Goal: Information Seeking & Learning: Learn about a topic

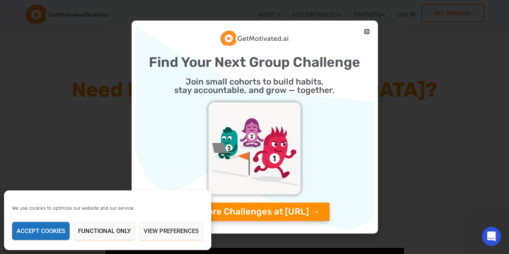
click at [367, 33] on icon "Close" at bounding box center [367, 32] width 6 height 6
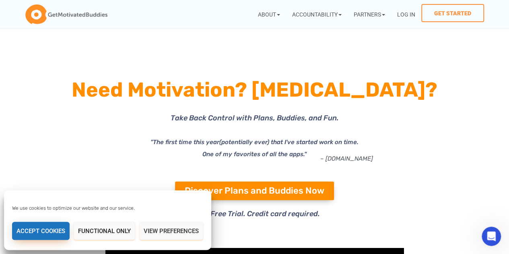
click at [54, 234] on button "Accept cookies" at bounding box center [41, 231] width 58 height 18
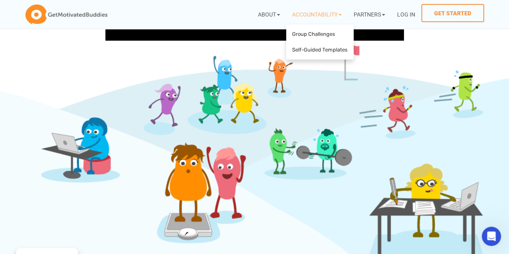
scroll to position [291, 0]
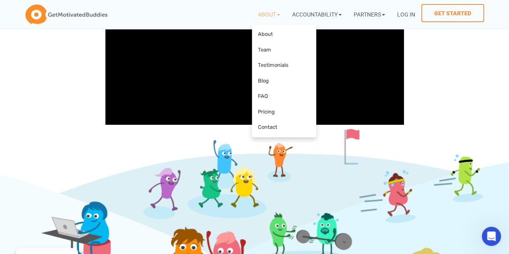
click at [267, 14] on link "About" at bounding box center [269, 14] width 34 height 21
click at [264, 37] on link "About" at bounding box center [284, 35] width 60 height 16
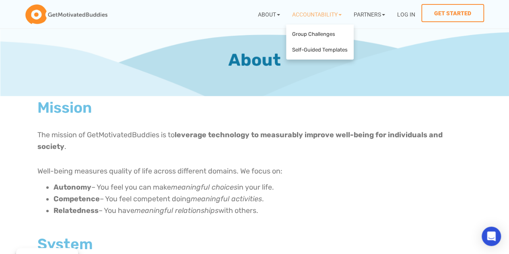
click at [296, 13] on link "Accountability" at bounding box center [317, 14] width 62 height 21
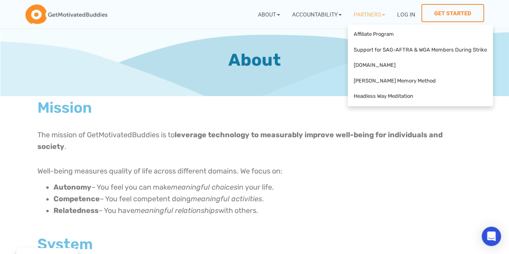
click at [367, 8] on link "Partners" at bounding box center [369, 14] width 43 height 21
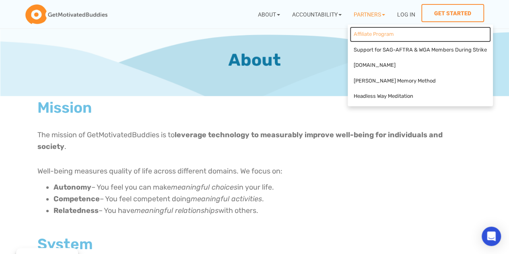
click at [369, 32] on link "Affiliate Program" at bounding box center [420, 35] width 141 height 16
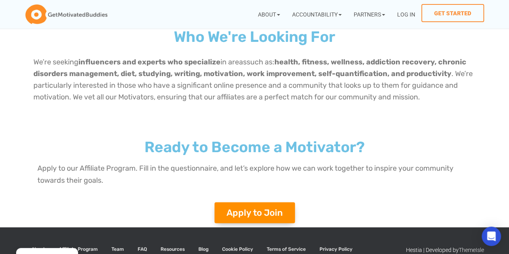
scroll to position [613, 0]
